Goal: Task Accomplishment & Management: Use online tool/utility

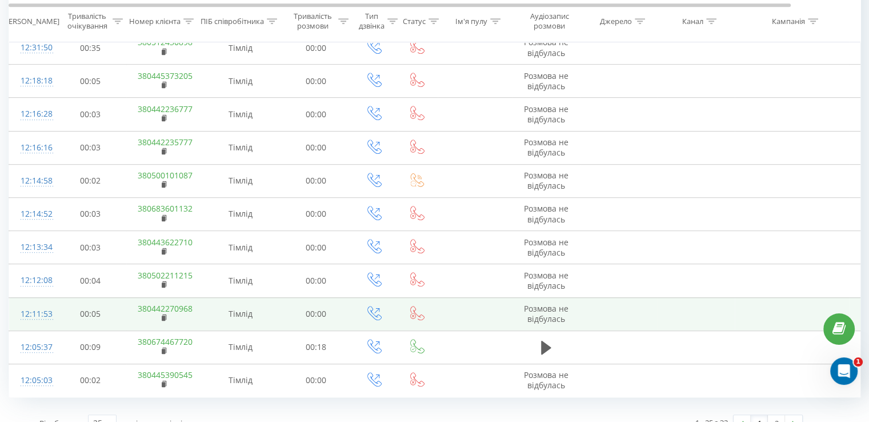
scroll to position [620, 0]
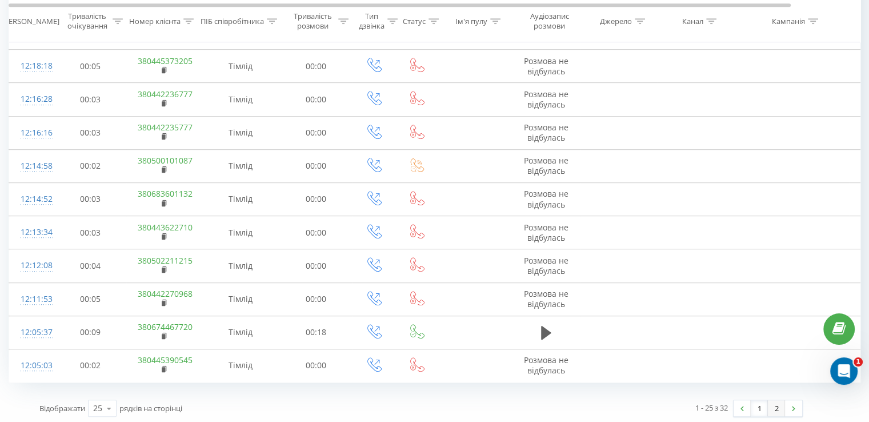
click at [776, 405] on link "2" at bounding box center [776, 408] width 17 height 16
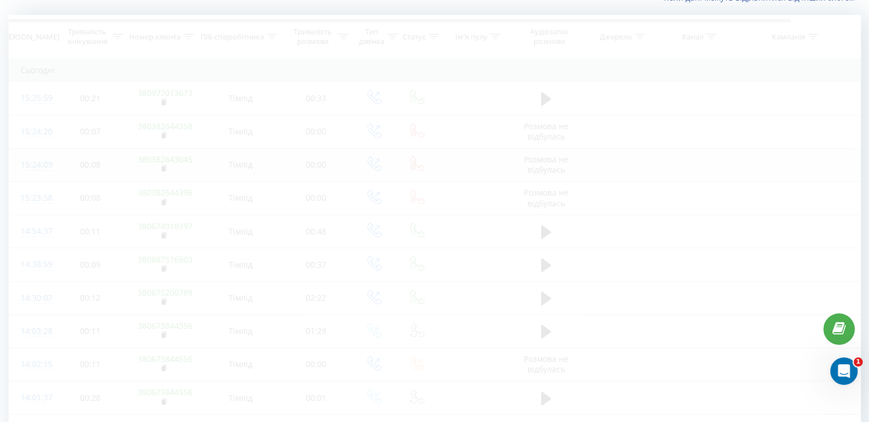
scroll to position [25, 0]
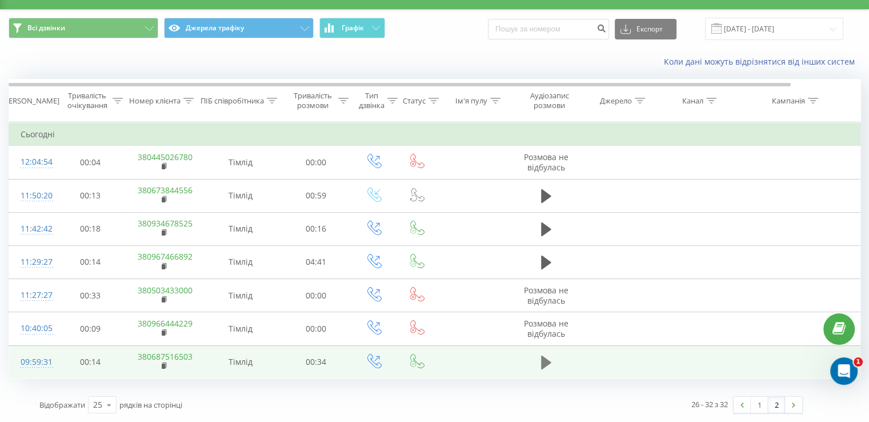
click at [546, 363] on icon at bounding box center [546, 362] width 10 height 14
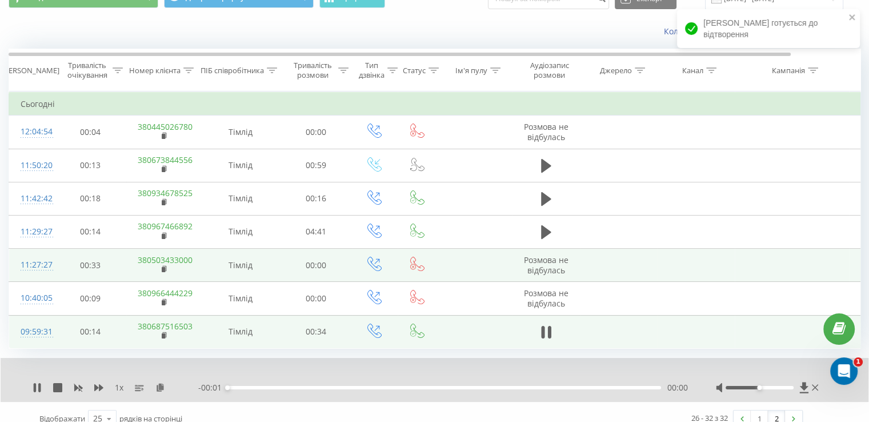
scroll to position [69, 0]
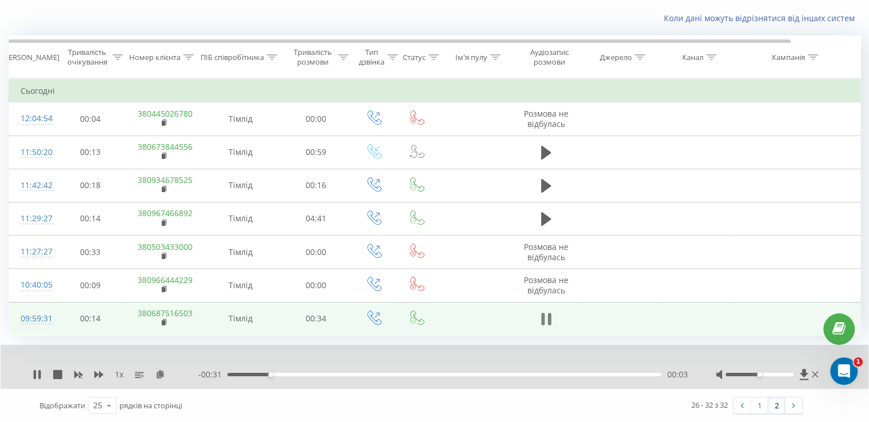
click at [543, 319] on icon at bounding box center [542, 319] width 3 height 13
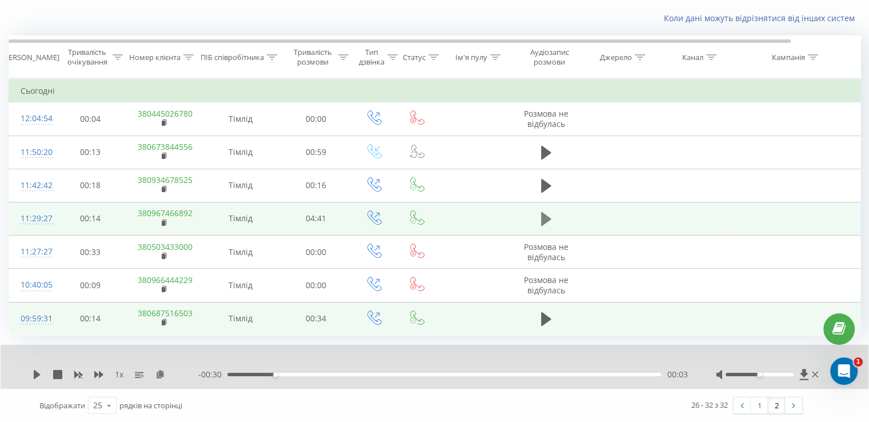
click at [547, 217] on icon at bounding box center [546, 219] width 10 height 14
click at [37, 373] on icon at bounding box center [37, 374] width 9 height 9
click at [762, 406] on link "1" at bounding box center [759, 405] width 17 height 16
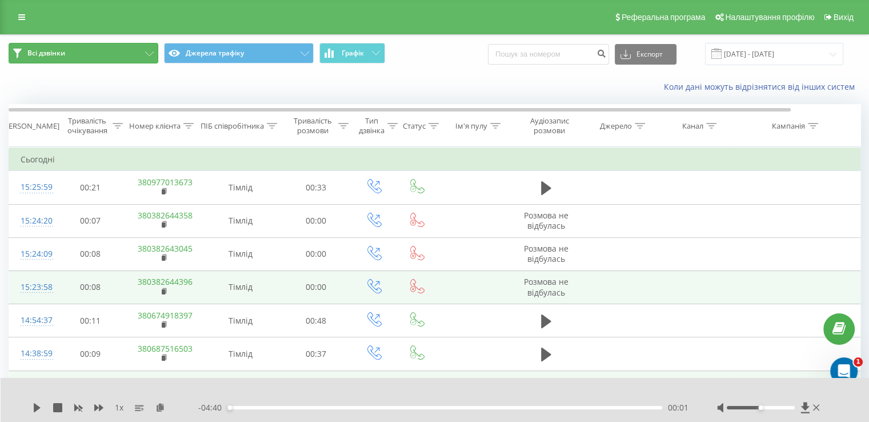
click at [134, 52] on button "Всі дзвінки" at bounding box center [84, 53] width 150 height 21
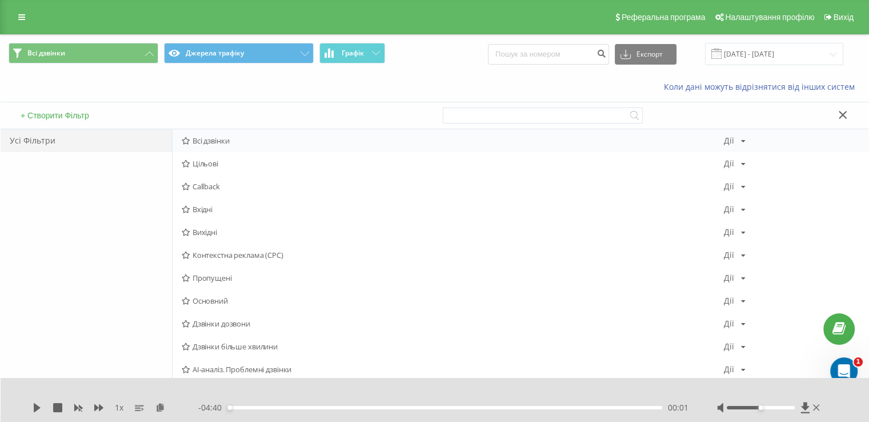
click at [225, 137] on span "Всі дзвінки" at bounding box center [453, 141] width 542 height 8
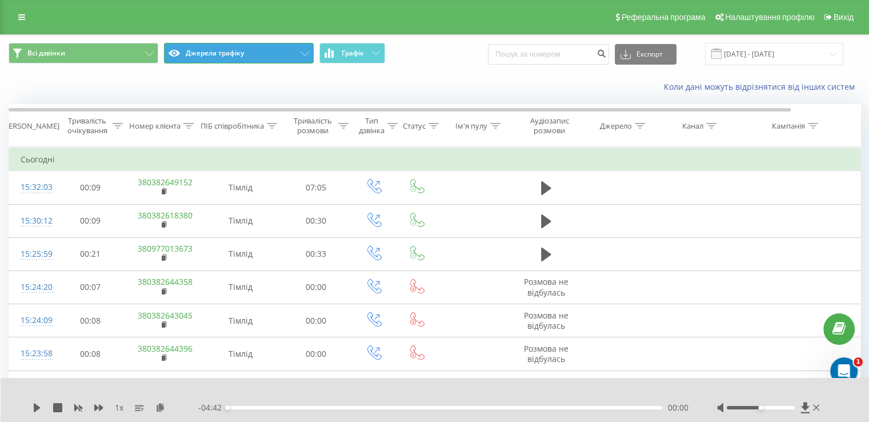
click at [283, 55] on button "Джерела трафіку" at bounding box center [239, 53] width 150 height 21
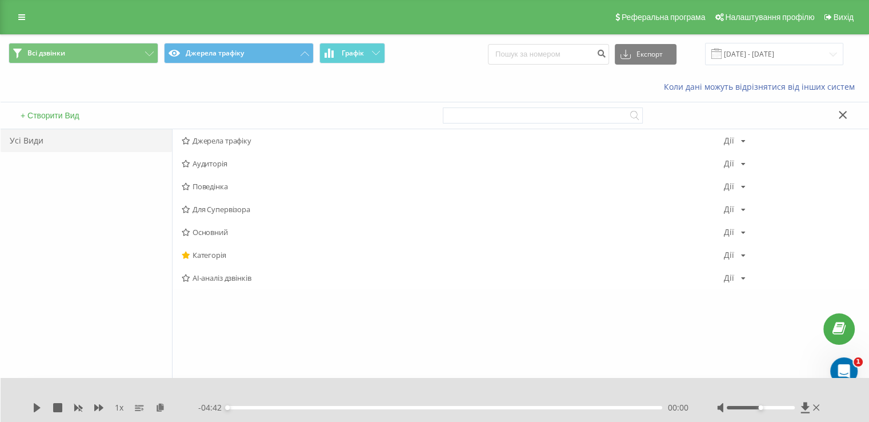
click at [146, 92] on div "Коли дані можуть відрізнятися вiд інших систем" at bounding box center [435, 86] width 868 height 27
click at [123, 55] on button "Всі дзвінки" at bounding box center [84, 53] width 150 height 21
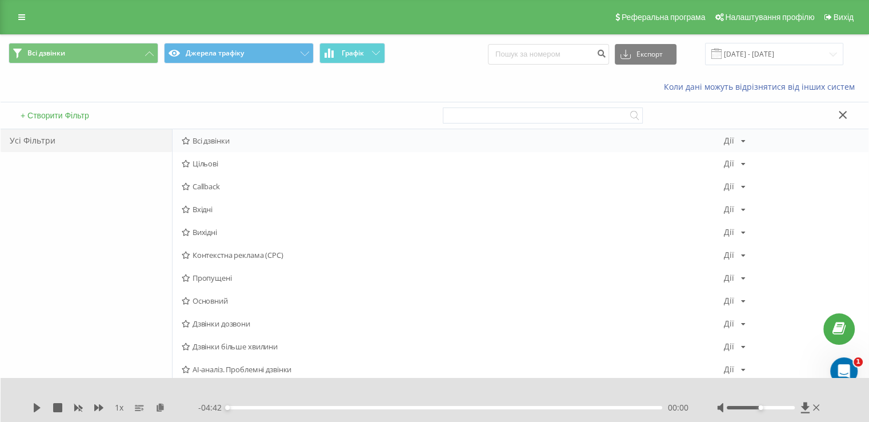
click at [186, 140] on icon at bounding box center [186, 140] width 9 height 7
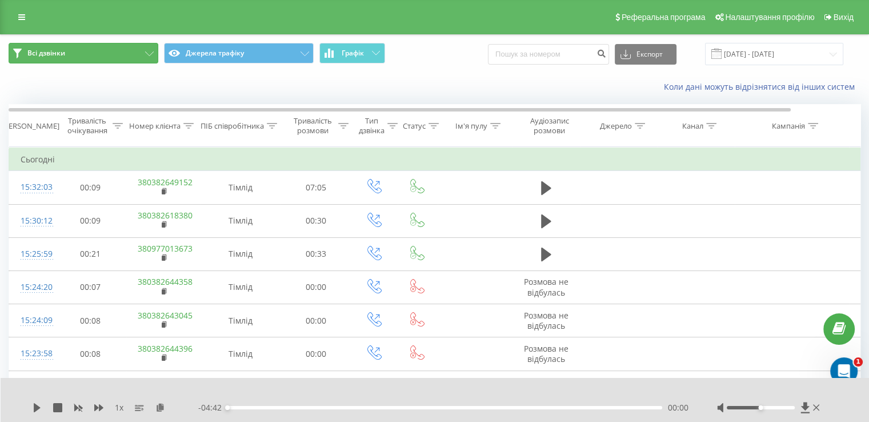
click at [114, 52] on button "Всі дзвінки" at bounding box center [84, 53] width 150 height 21
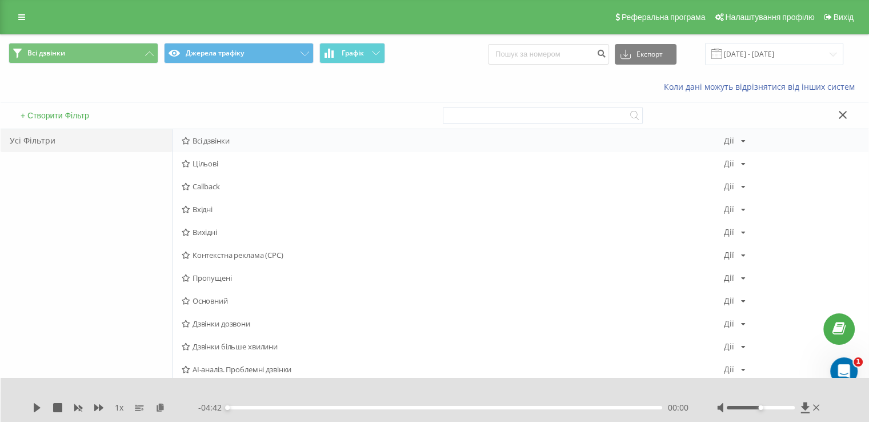
click at [745, 135] on div "Всі дзвінки Дії Редагувати Копіювати Видалити За замовчуванням Поділитися" at bounding box center [521, 140] width 696 height 23
click at [742, 143] on icon at bounding box center [743, 141] width 5 height 7
click at [356, 85] on div "Коли дані можуть відрізнятися вiд інших систем" at bounding box center [597, 86] width 542 height 11
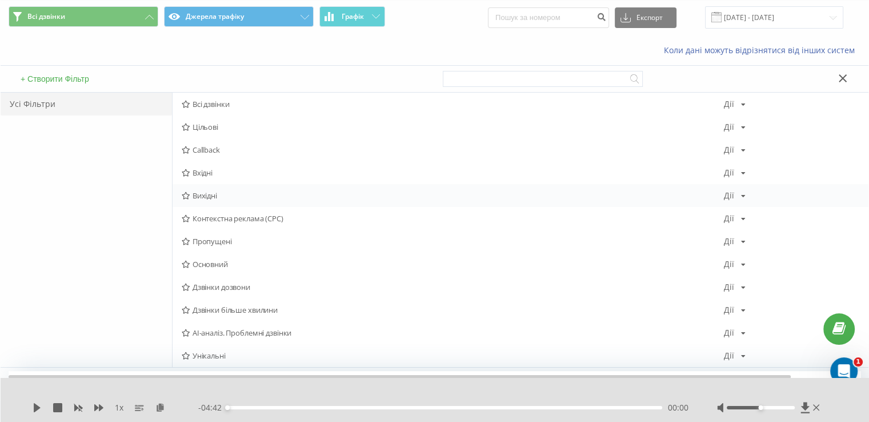
scroll to position [57, 0]
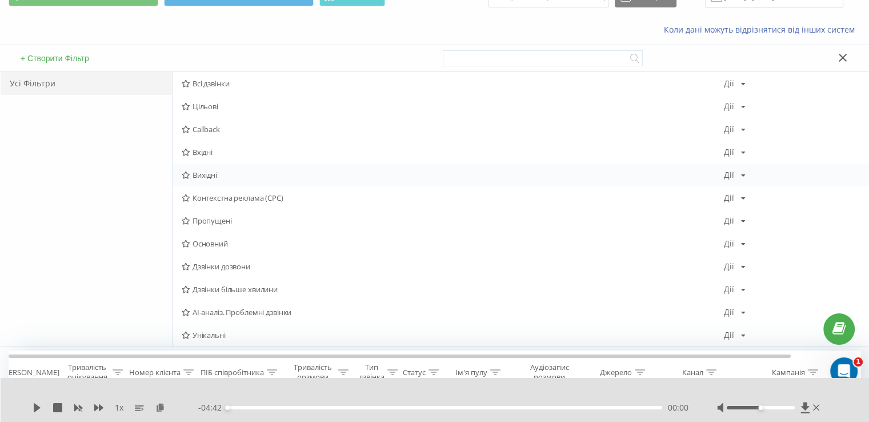
click at [738, 175] on div "Дії Редагувати Копіювати Видалити За замовчуванням Поділитися" at bounding box center [735, 175] width 22 height 8
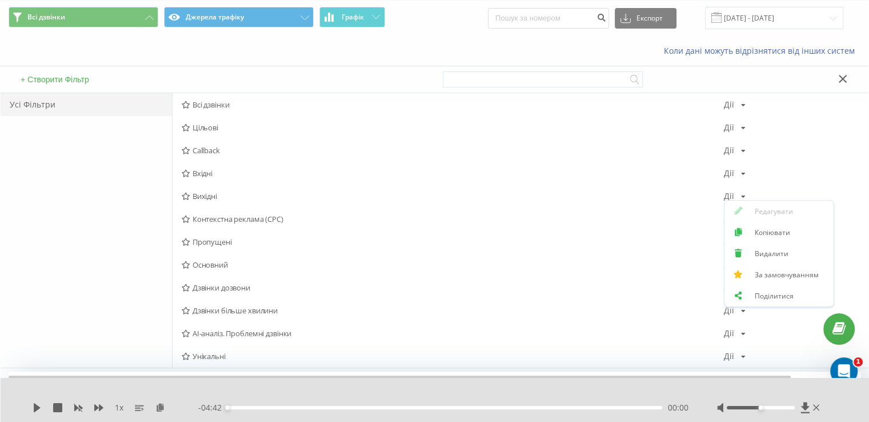
scroll to position [0, 0]
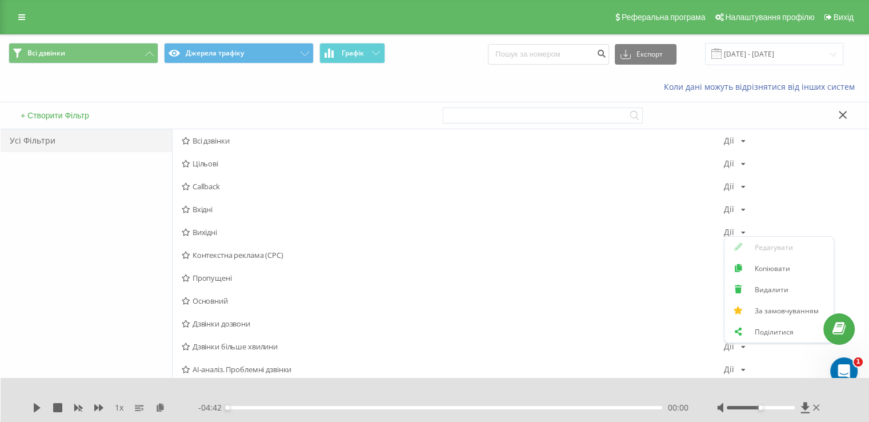
click at [66, 115] on button "+ Створити Фільтр" at bounding box center [54, 115] width 75 height 10
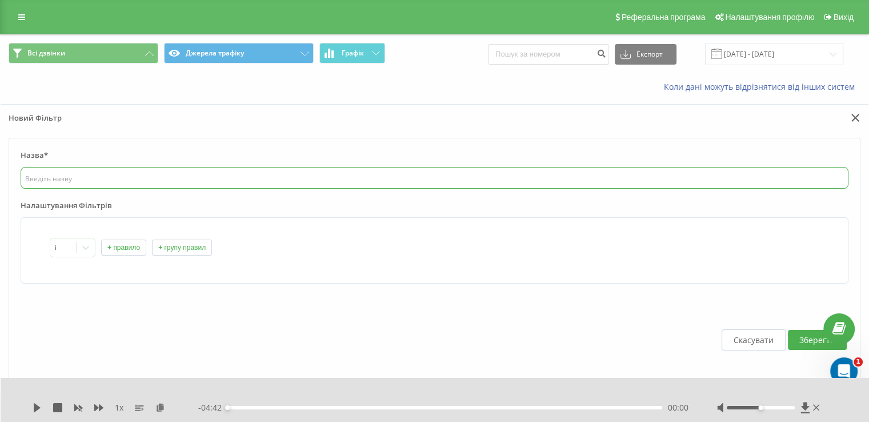
click at [91, 178] on input "text" at bounding box center [435, 178] width 828 height 22
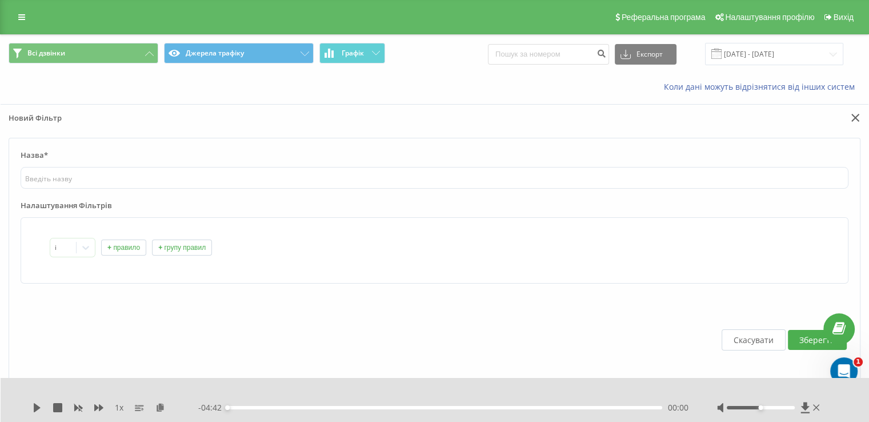
click at [121, 249] on button "+ правило" at bounding box center [123, 247] width 45 height 16
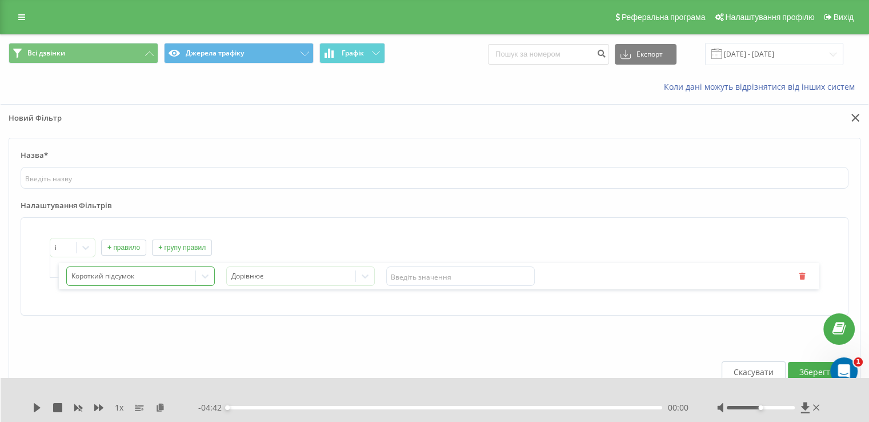
click at [187, 274] on div "Короткий підсумок" at bounding box center [140, 275] width 149 height 19
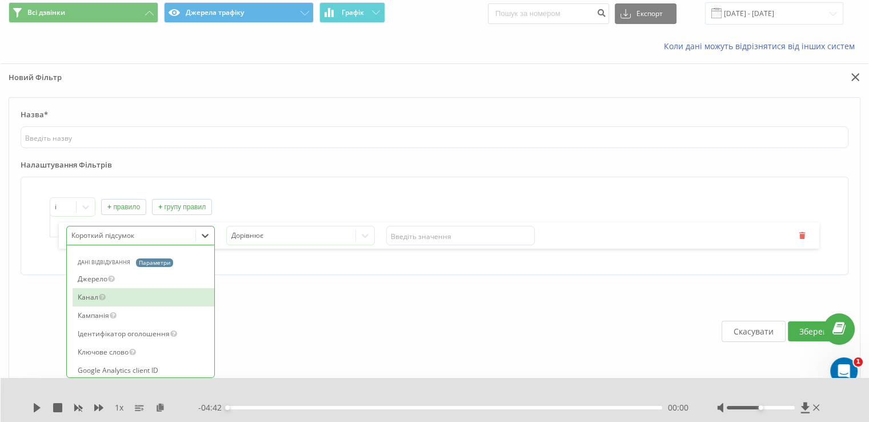
scroll to position [800, 0]
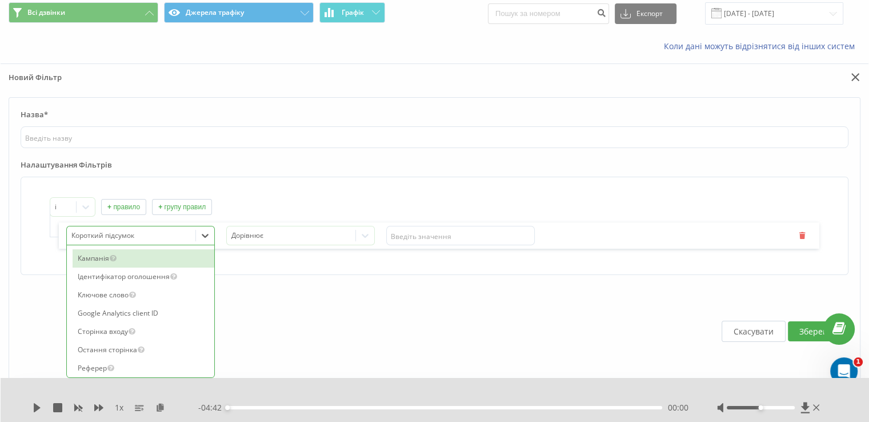
click at [138, 267] on div "Кампанія" at bounding box center [144, 258] width 142 height 18
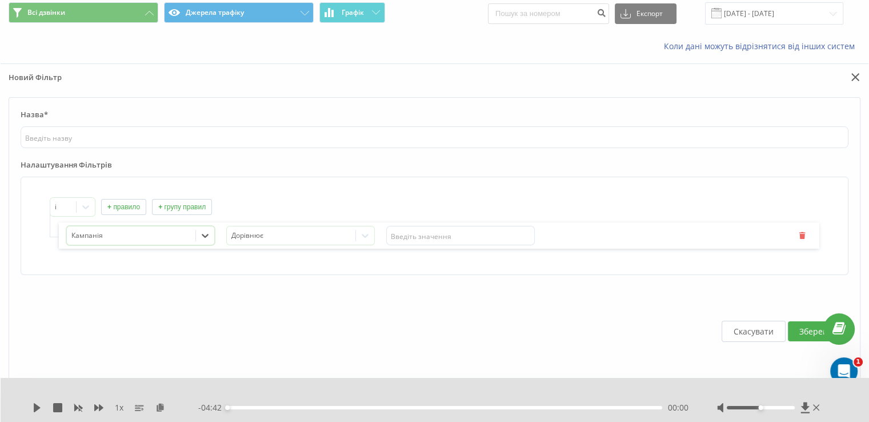
click at [204, 238] on icon at bounding box center [204, 235] width 11 height 11
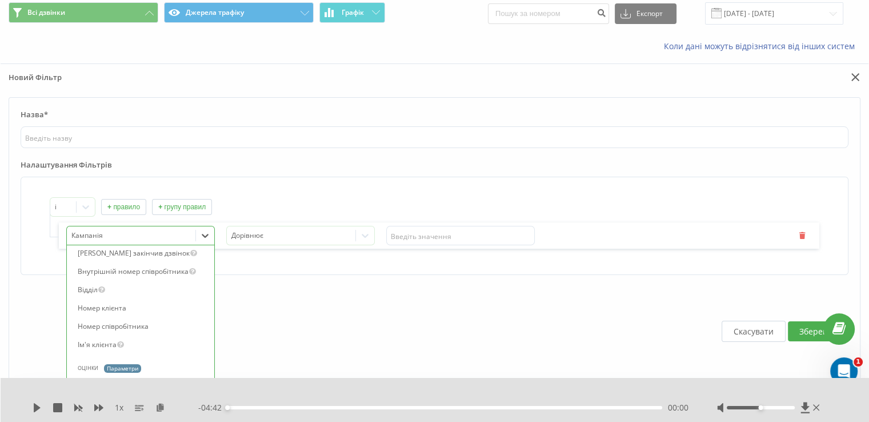
scroll to position [1283, 0]
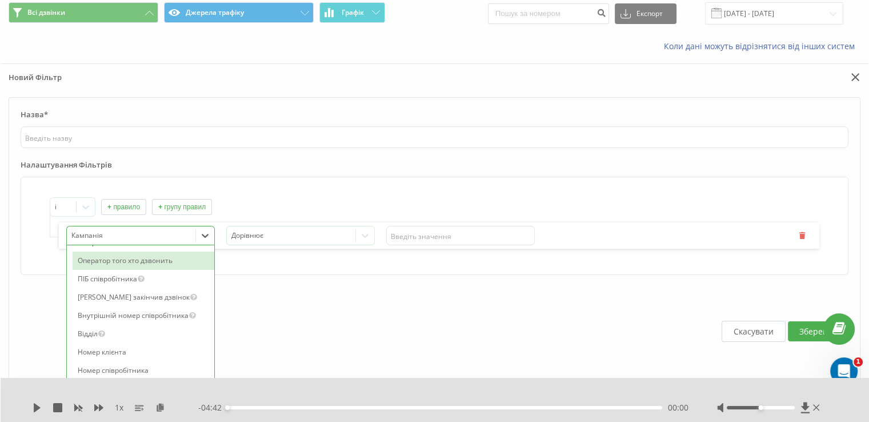
click at [866, 76] on div at bounding box center [652, 80] width 434 height 17
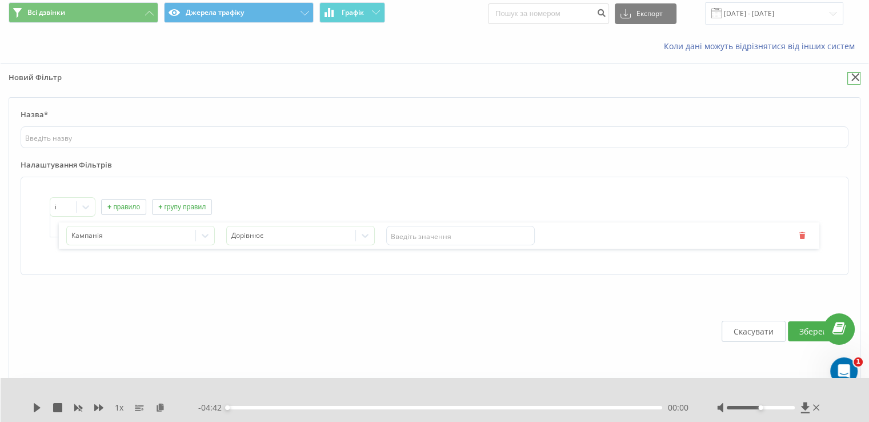
click at [859, 77] on icon at bounding box center [855, 77] width 9 height 8
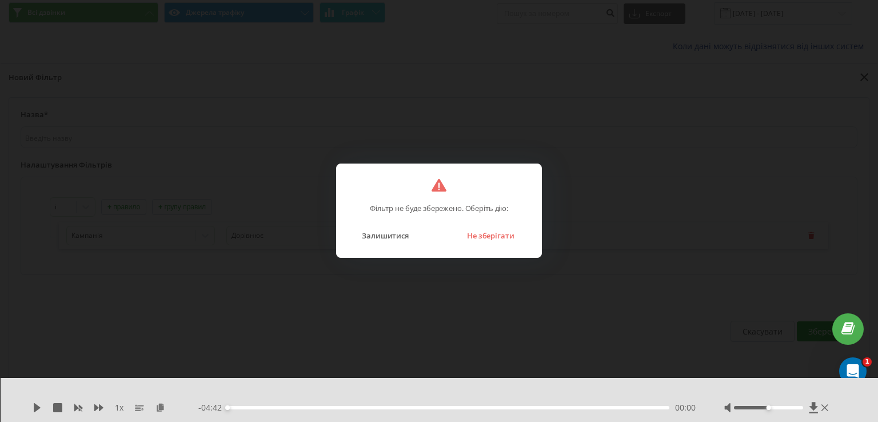
click at [511, 243] on div "Фільтр не буде збережено. Оберіть дію: Залишитися Не зберігати" at bounding box center [439, 210] width 206 height 94
click at [485, 237] on button "Не зберігати" at bounding box center [490, 235] width 59 height 15
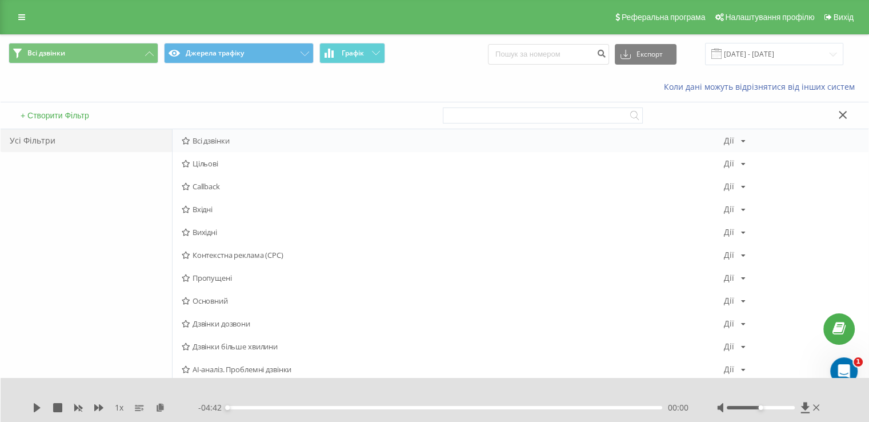
click at [195, 139] on span "Всі дзвінки" at bounding box center [453, 141] width 542 height 8
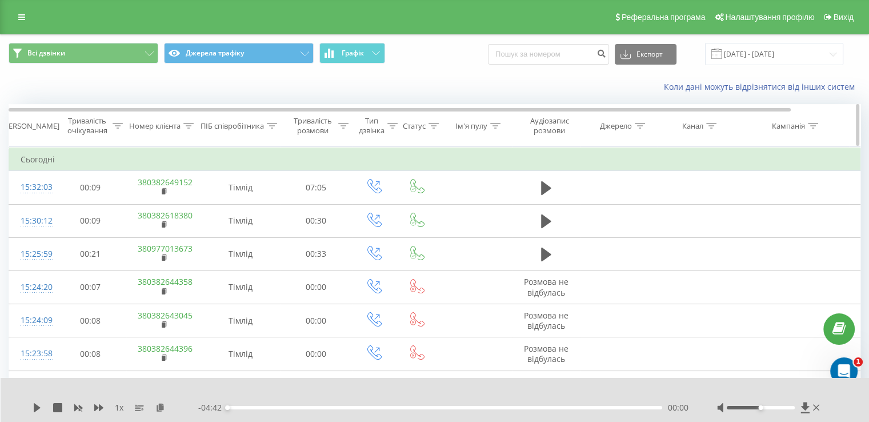
click at [191, 124] on icon at bounding box center [188, 126] width 10 height 6
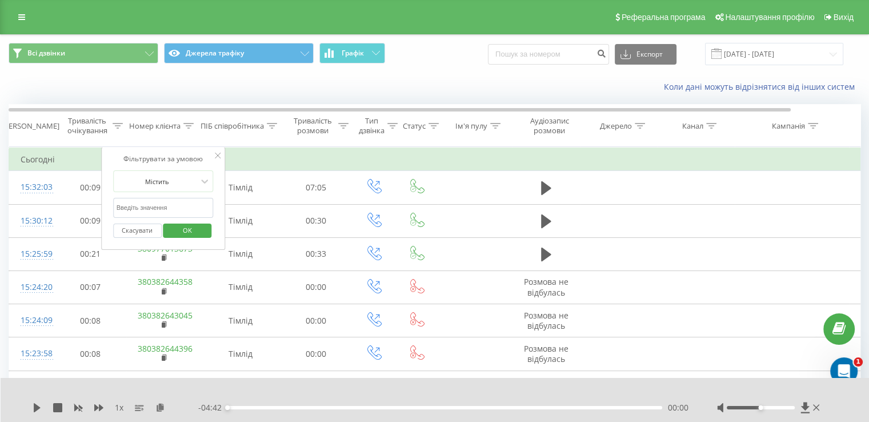
click at [351, 84] on div "Коли дані можуть відрізнятися вiд інших систем" at bounding box center [597, 86] width 542 height 11
click at [137, 229] on button "Скасувати" at bounding box center [137, 230] width 49 height 14
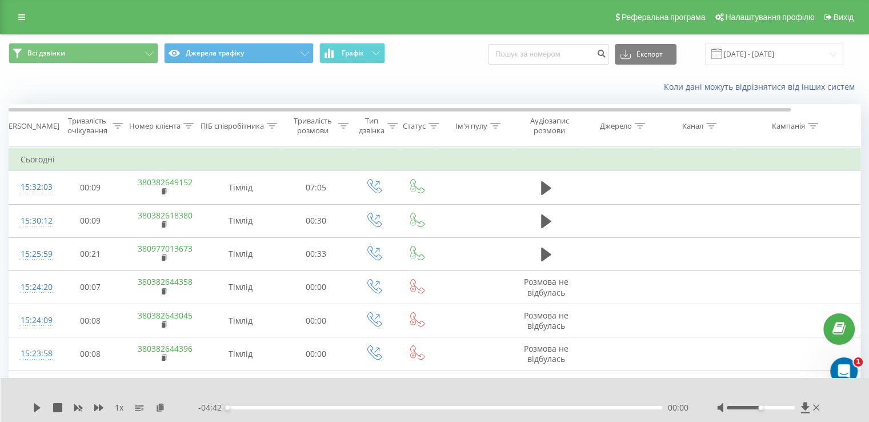
click at [810, 167] on td "Сьогодні" at bounding box center [472, 159] width 926 height 23
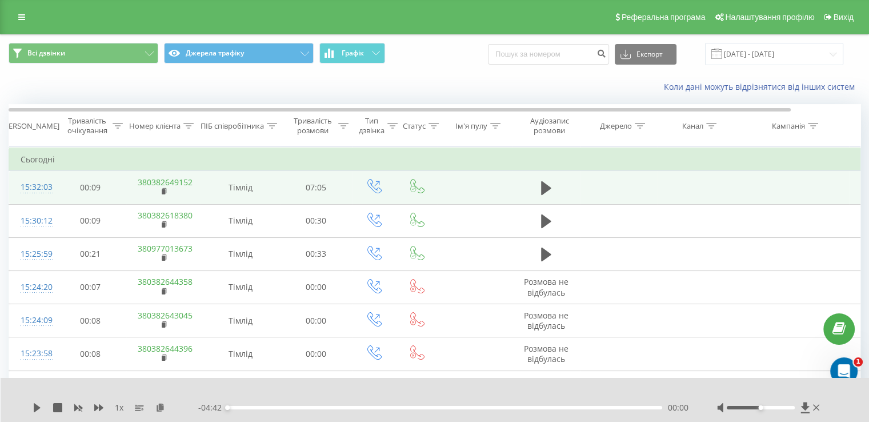
click at [798, 186] on td at bounding box center [792, 187] width 114 height 33
click at [801, 190] on td at bounding box center [792, 187] width 114 height 33
